Goal: Task Accomplishment & Management: Use online tool/utility

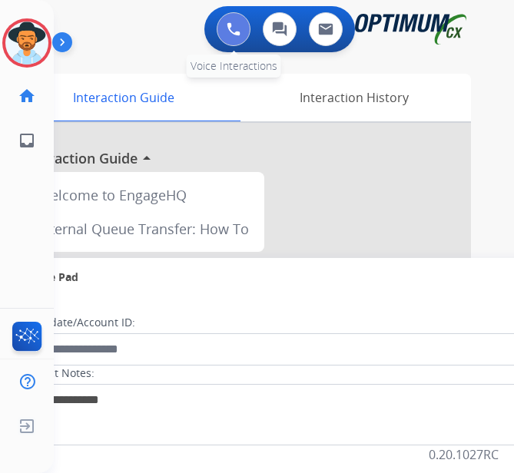
click at [240, 26] on img at bounding box center [233, 29] width 14 height 14
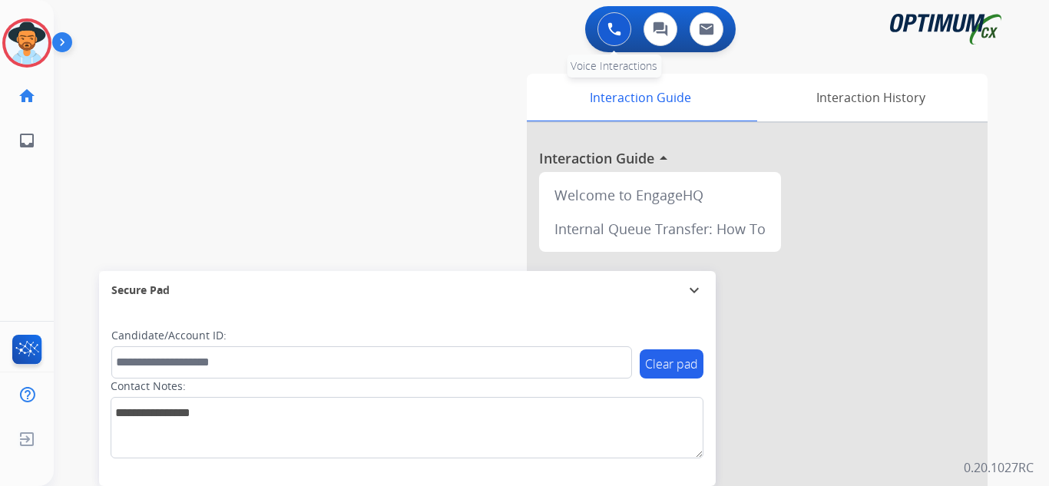
click at [529, 31] on button at bounding box center [614, 29] width 34 height 34
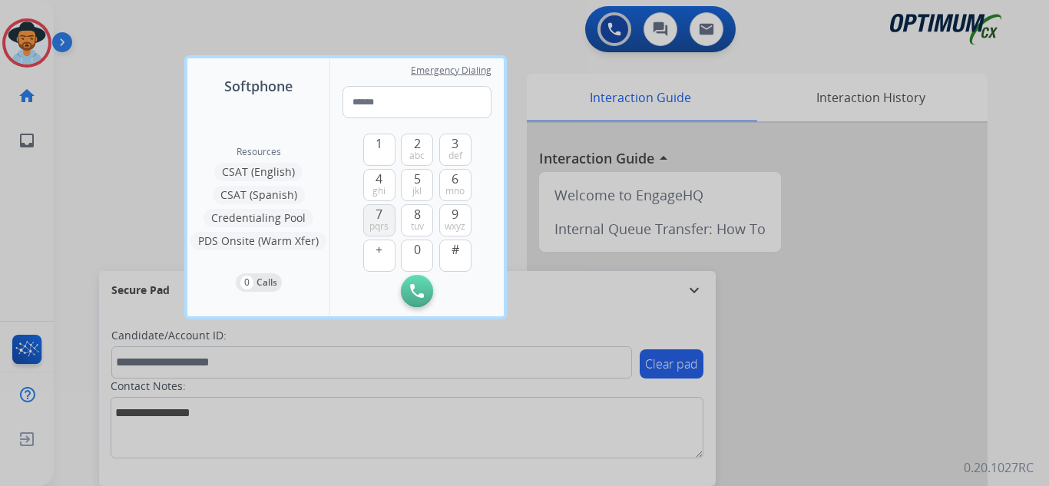
click at [384, 213] on button "7 pqrs" at bounding box center [379, 220] width 32 height 32
click at [458, 192] on span "mno" at bounding box center [454, 191] width 19 height 12
click at [415, 183] on span "5" at bounding box center [417, 179] width 7 height 18
click at [466, 181] on button "6 mno" at bounding box center [455, 185] width 32 height 32
drag, startPoint x: 374, startPoint y: 140, endPoint x: 421, endPoint y: 217, distance: 90.6
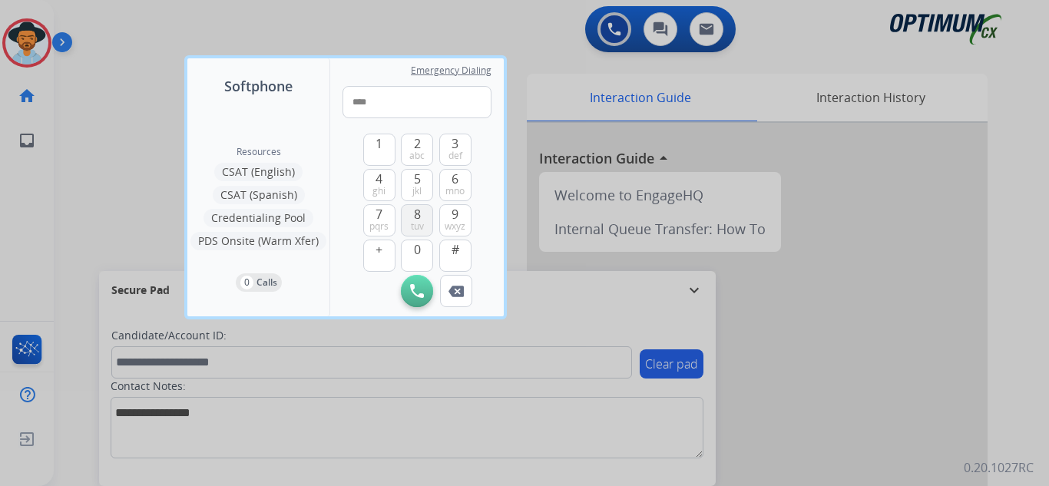
click at [375, 140] on button "1" at bounding box center [379, 150] width 32 height 32
click at [412, 253] on button "0" at bounding box center [417, 256] width 32 height 32
click at [385, 152] on button "1" at bounding box center [379, 150] width 32 height 32
click at [417, 181] on span "5" at bounding box center [417, 179] width 7 height 18
click at [425, 216] on button "8 tuv" at bounding box center [417, 220] width 32 height 32
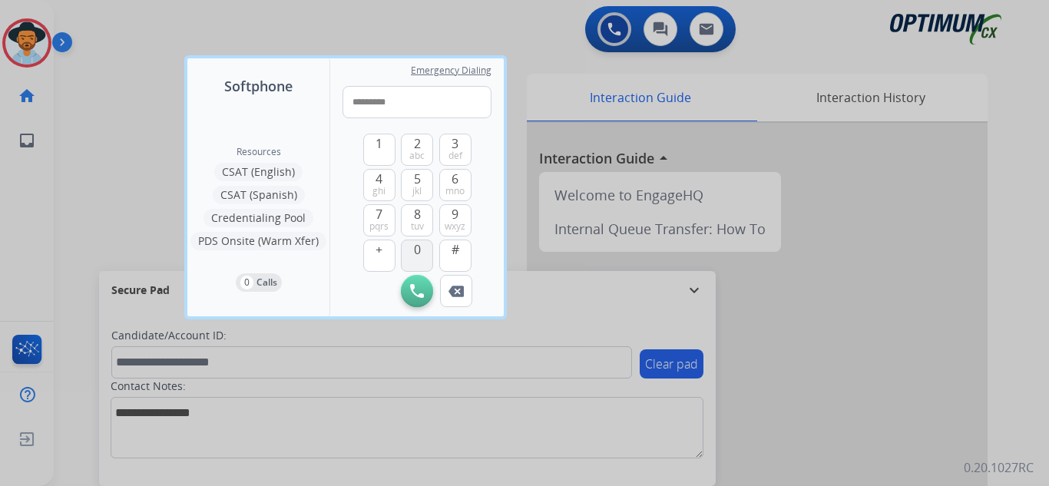
click at [423, 249] on button "0" at bounding box center [417, 256] width 32 height 32
type input "**********"
click at [420, 296] on img at bounding box center [417, 291] width 14 height 14
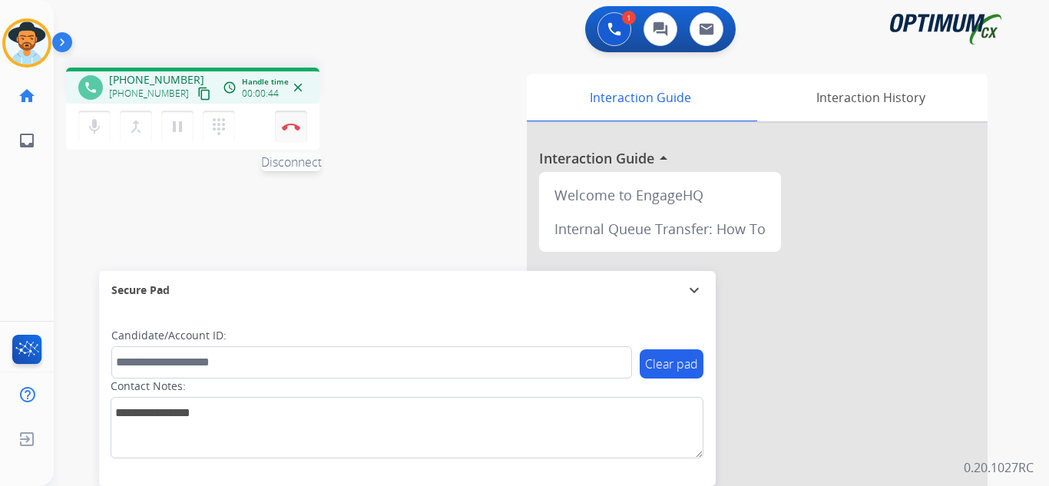
click at [296, 129] on img at bounding box center [291, 127] width 18 height 8
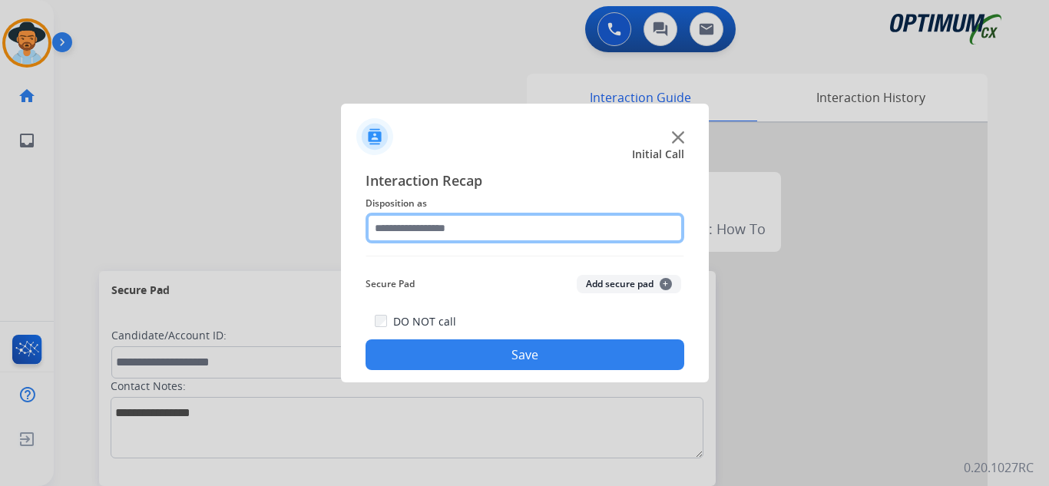
click at [457, 223] on input "text" at bounding box center [524, 228] width 319 height 31
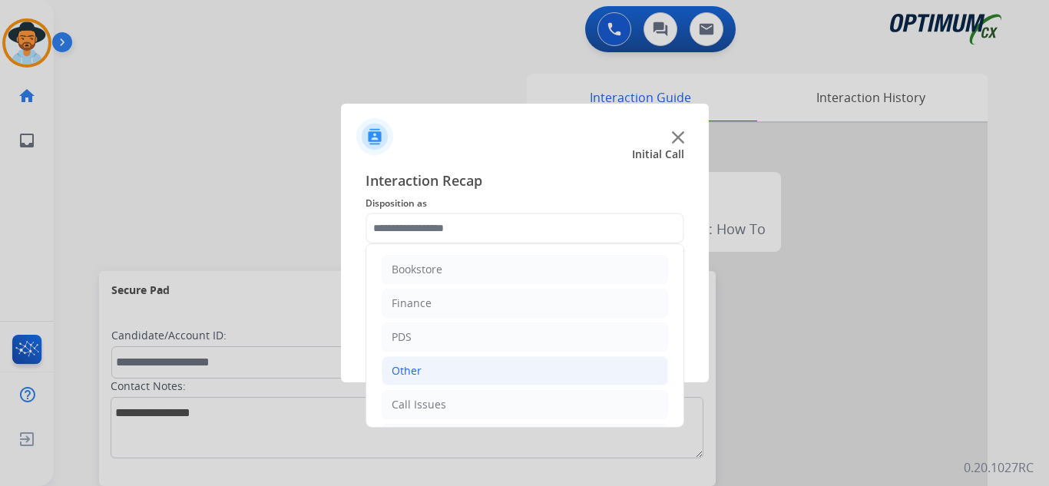
click at [451, 370] on li "Other" at bounding box center [525, 370] width 286 height 29
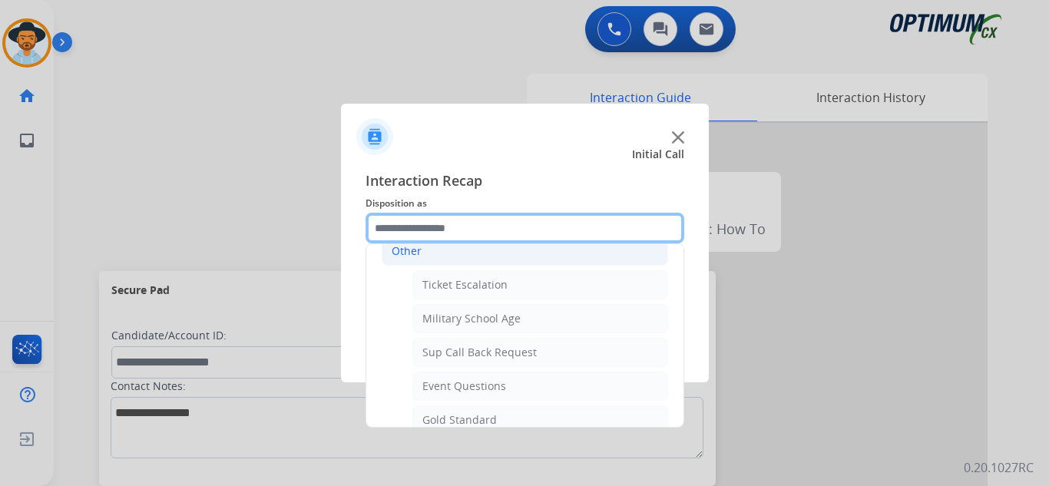
scroll to position [307, 0]
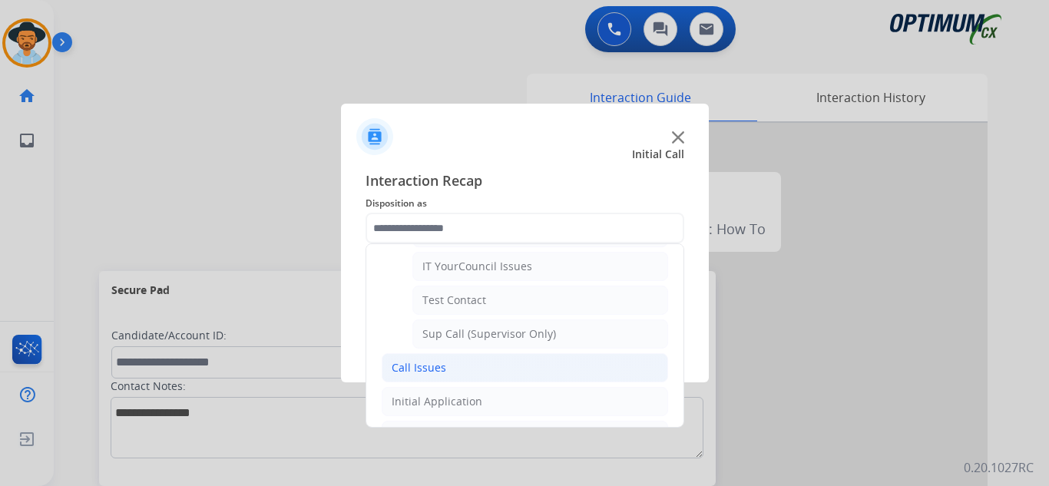
click at [457, 374] on li "Call Issues" at bounding box center [525, 367] width 286 height 29
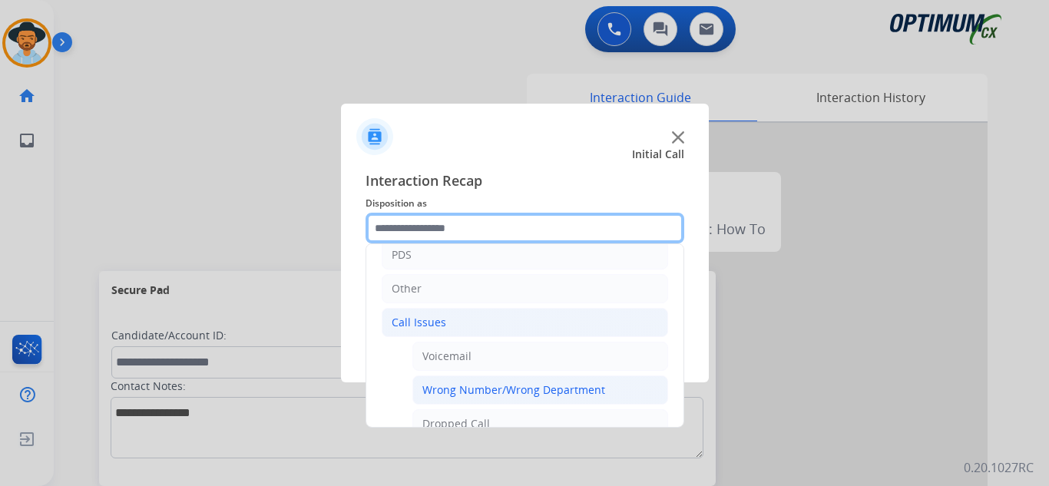
scroll to position [0, 0]
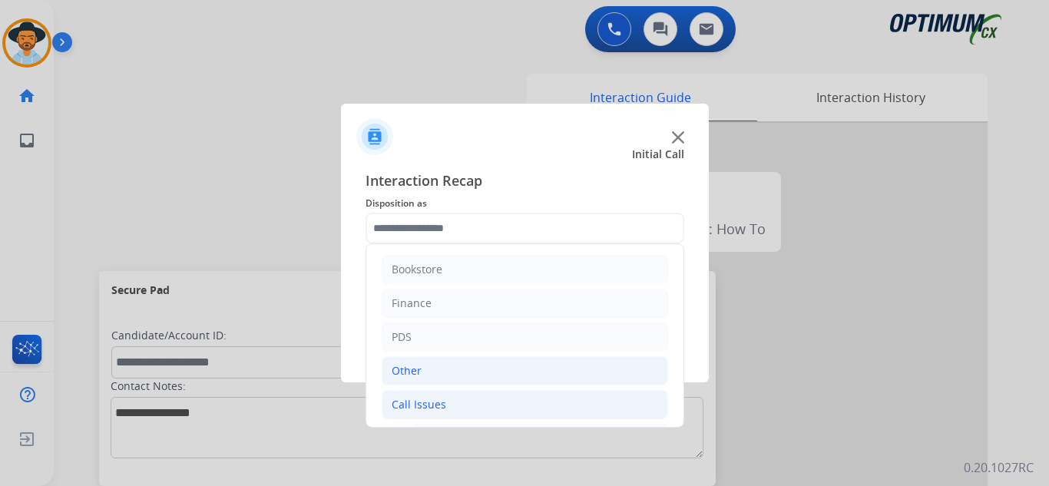
click at [431, 366] on li "Other" at bounding box center [525, 370] width 286 height 29
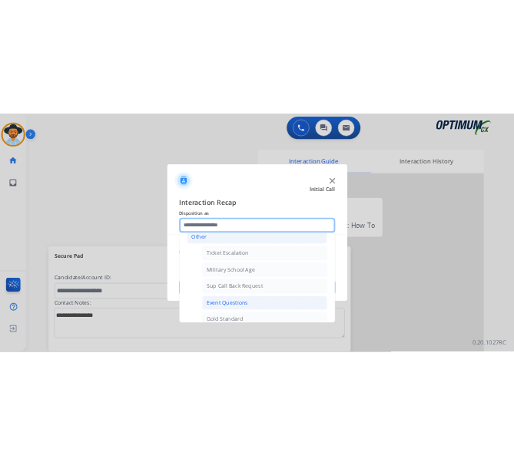
scroll to position [154, 0]
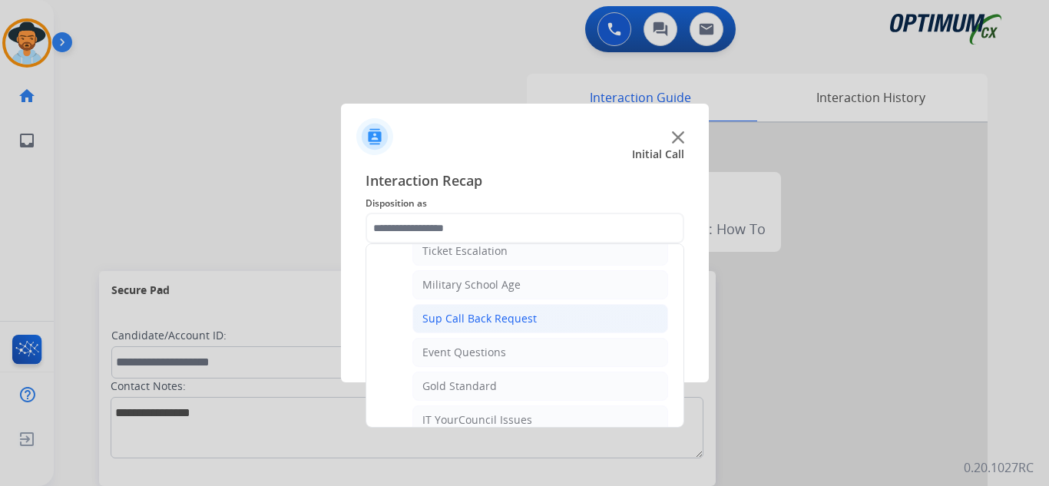
click at [529, 322] on li "Sup Call Back Request" at bounding box center [540, 318] width 256 height 29
type input "**********"
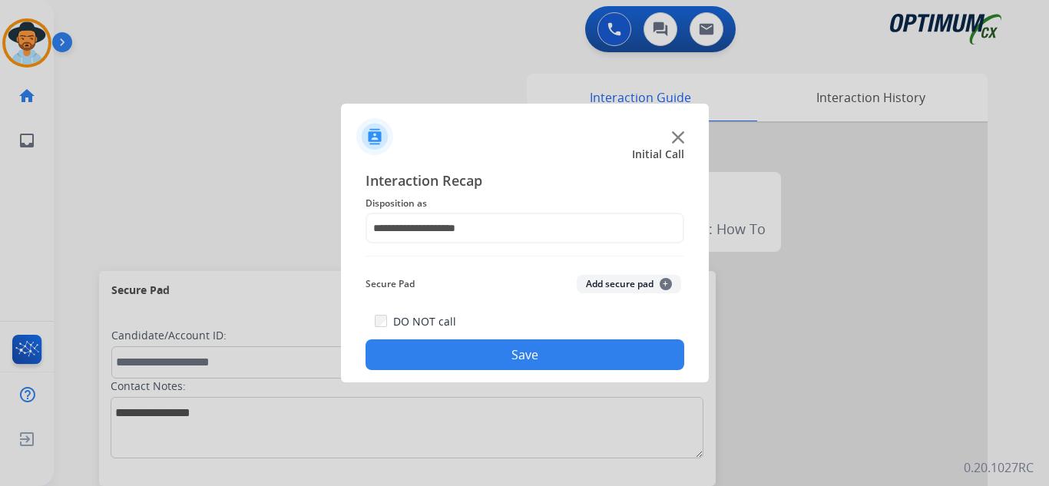
click at [529, 353] on button "Save" at bounding box center [524, 354] width 319 height 31
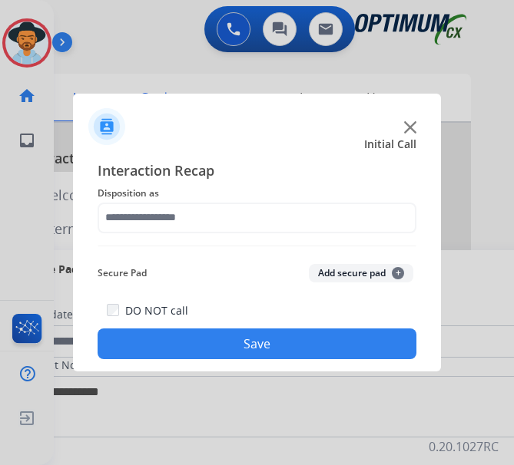
click at [410, 128] on img at bounding box center [410, 127] width 12 height 12
